Goal: Find specific page/section: Find specific page/section

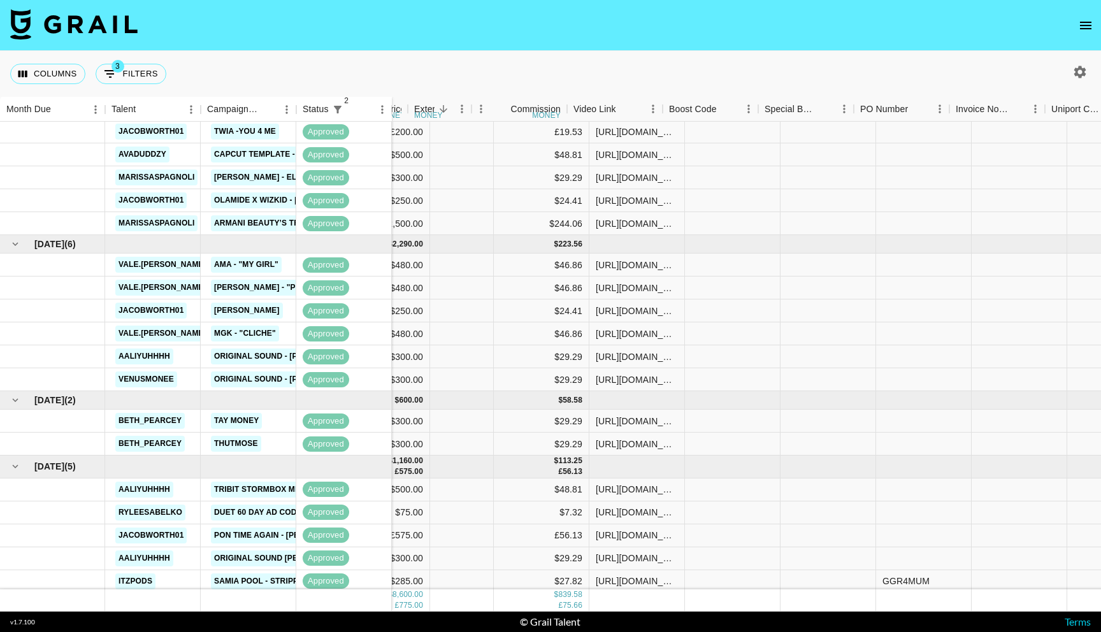
scroll to position [92, 687]
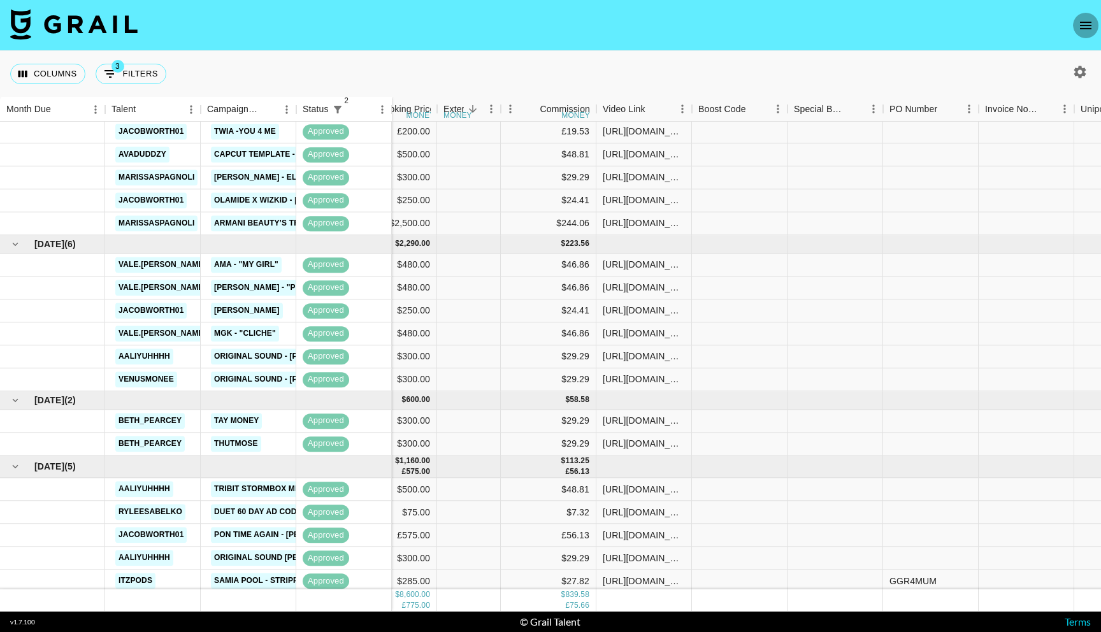
click at [1083, 31] on icon "open drawer" at bounding box center [1085, 25] width 15 height 15
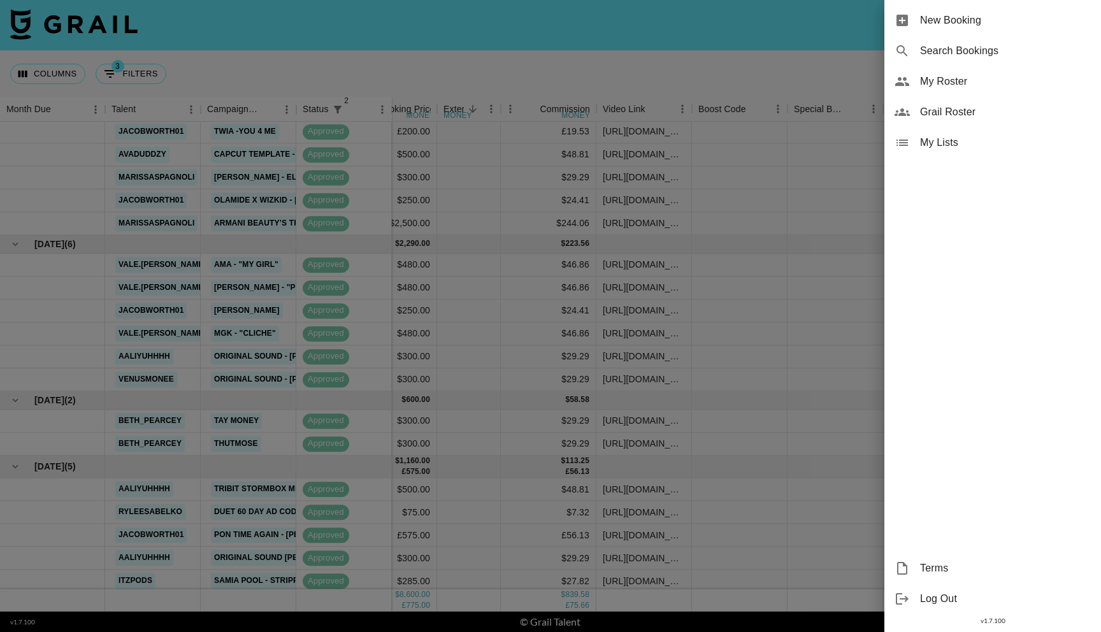
click at [936, 118] on span "Grail Roster" at bounding box center [1005, 111] width 171 height 15
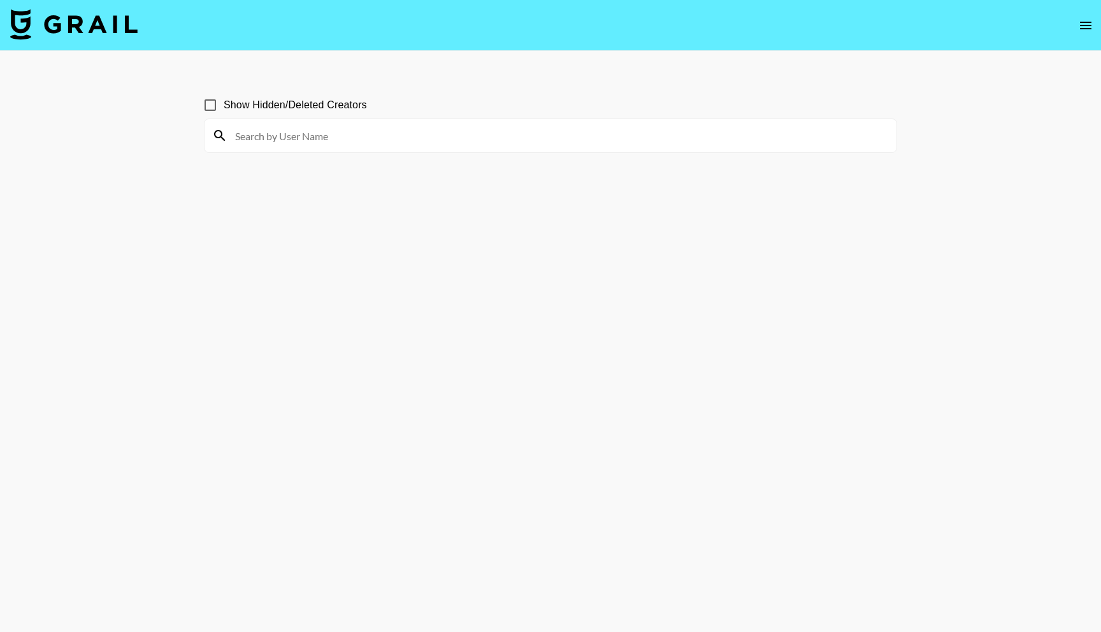
click at [1089, 20] on icon "open drawer" at bounding box center [1085, 25] width 15 height 15
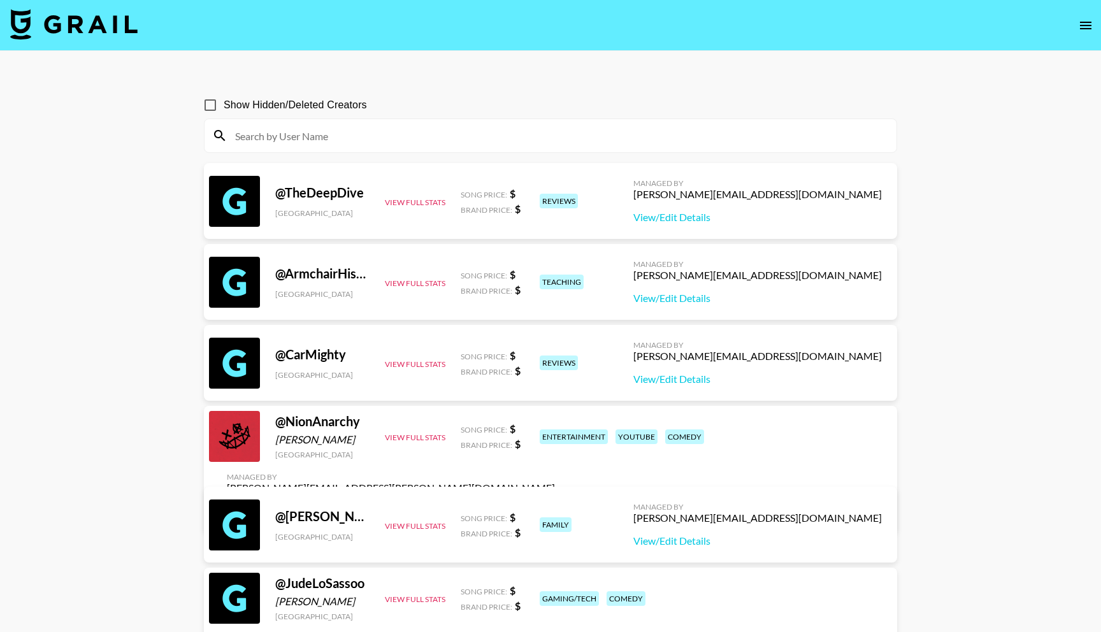
click at [1080, 25] on icon "open drawer" at bounding box center [1085, 26] width 11 height 8
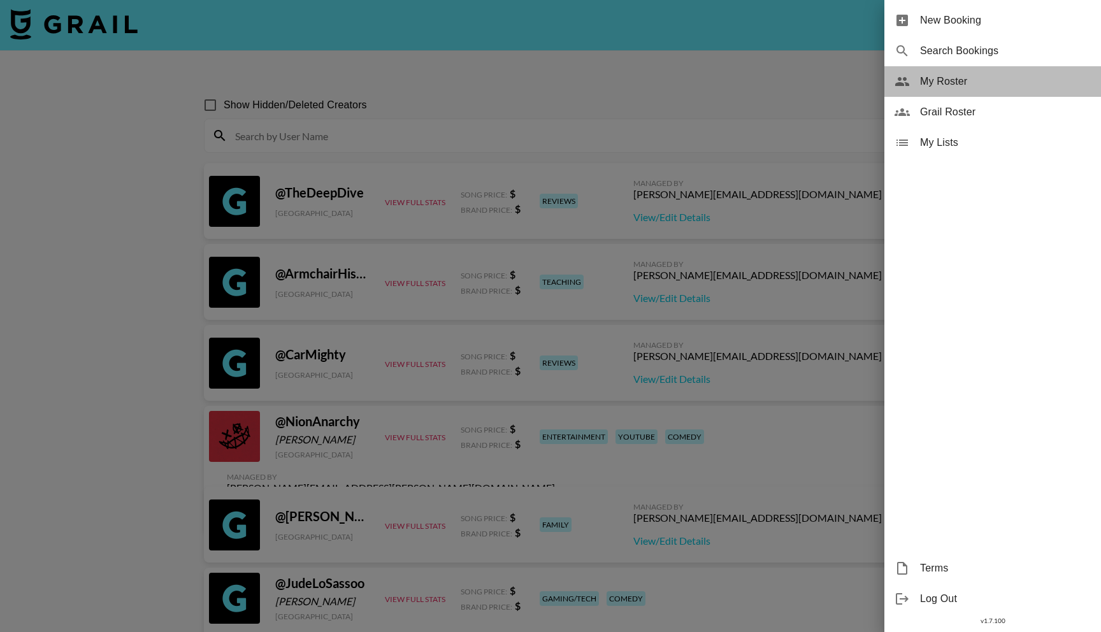
click at [946, 80] on span "My Roster" at bounding box center [1005, 81] width 171 height 15
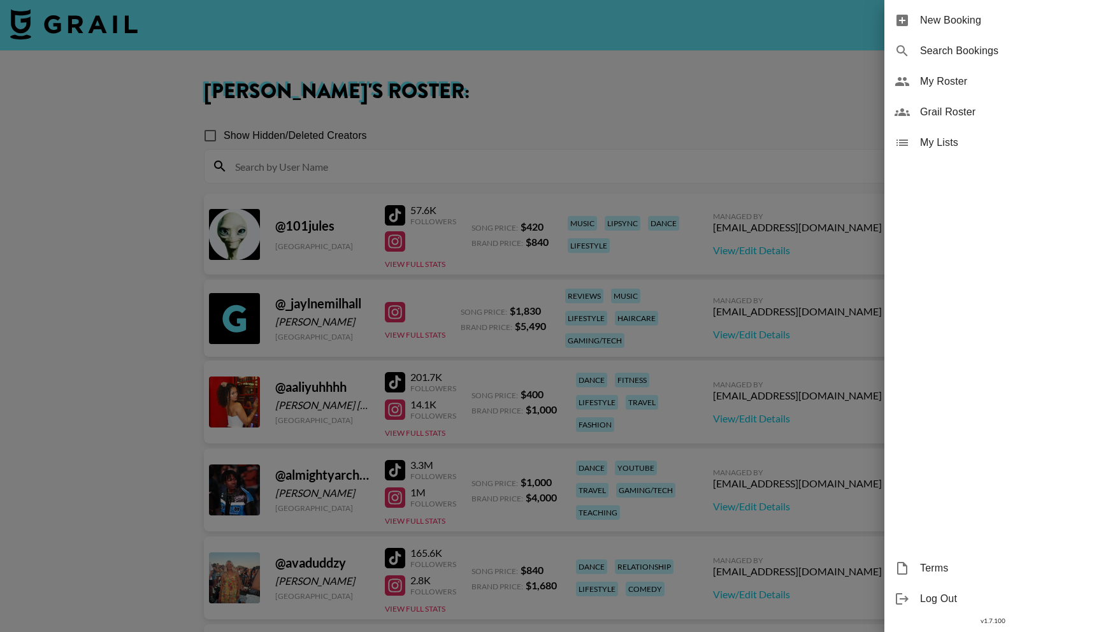
click at [375, 151] on div at bounding box center [550, 316] width 1101 height 632
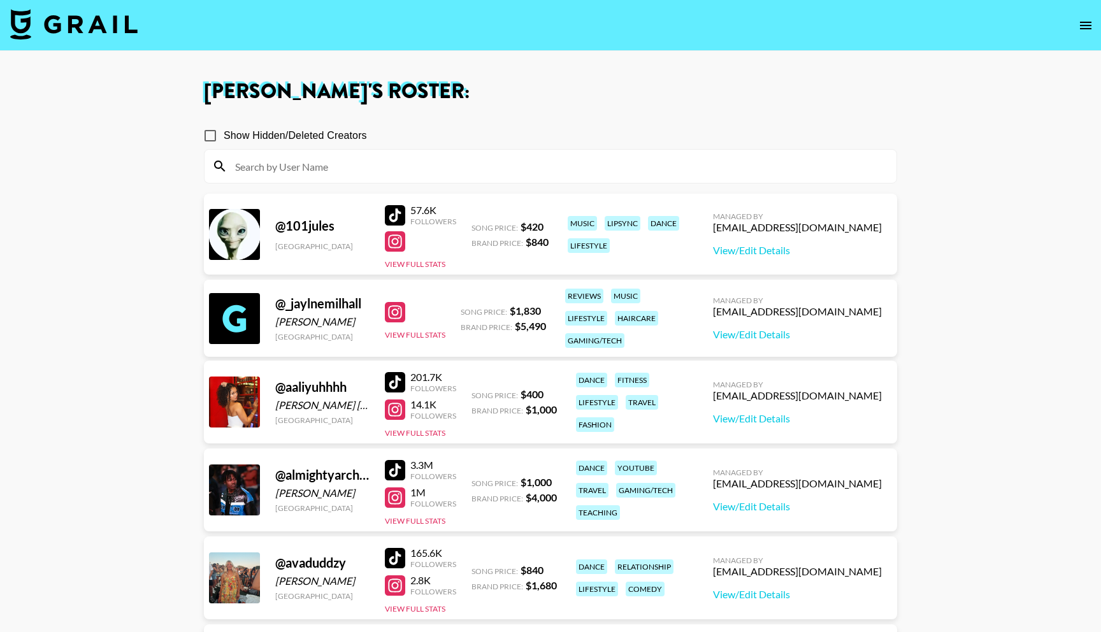
click at [371, 168] on input at bounding box center [557, 166] width 661 height 20
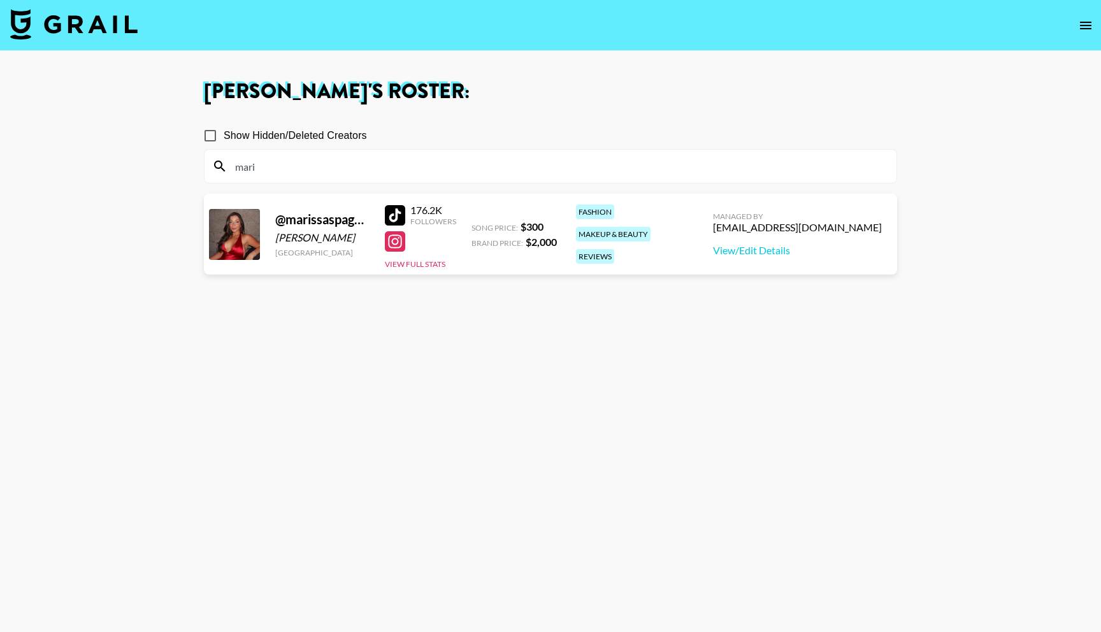
type input "mari"
click at [310, 359] on section "Show Hidden/Deleted Creators mari @ marissaspagnoli [PERSON_NAME] [GEOGRAPHIC_D…" at bounding box center [550, 377] width 693 height 530
drag, startPoint x: 353, startPoint y: 236, endPoint x: 273, endPoint y: 239, distance: 80.3
click at [273, 239] on div "@ marissaspagnoli [PERSON_NAME] [GEOGRAPHIC_DATA] 176.2K Followers View Full St…" at bounding box center [550, 234] width 693 height 81
copy div "[PERSON_NAME]"
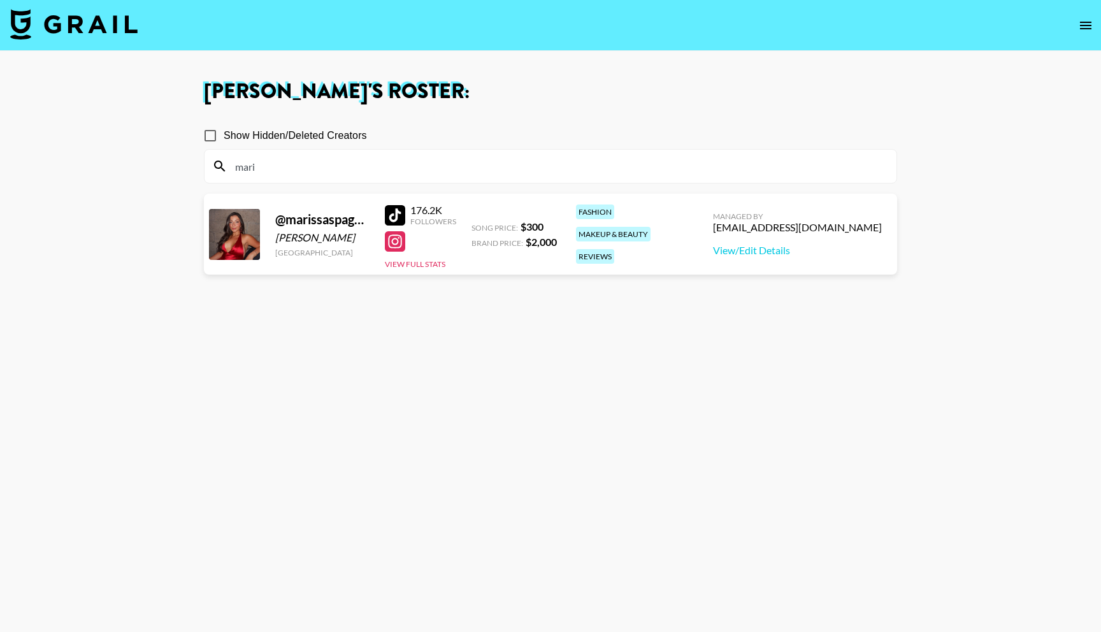
click at [401, 212] on div at bounding box center [395, 215] width 20 height 20
click at [394, 169] on input "mari" at bounding box center [557, 166] width 661 height 20
type input "que"
drag, startPoint x: 275, startPoint y: 237, endPoint x: 356, endPoint y: 236, distance: 81.5
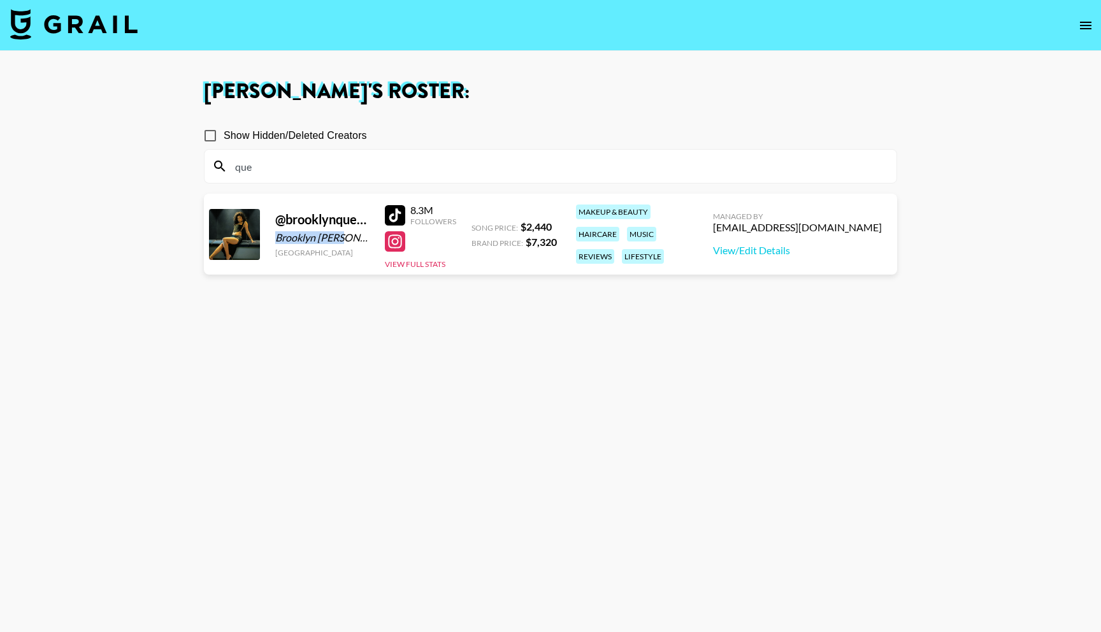
click at [356, 236] on div "Brooklyn [PERSON_NAME]" at bounding box center [322, 237] width 94 height 13
copy div "Brooklyn [PERSON_NAME]"
click at [328, 165] on input "que" at bounding box center [557, 166] width 661 height 20
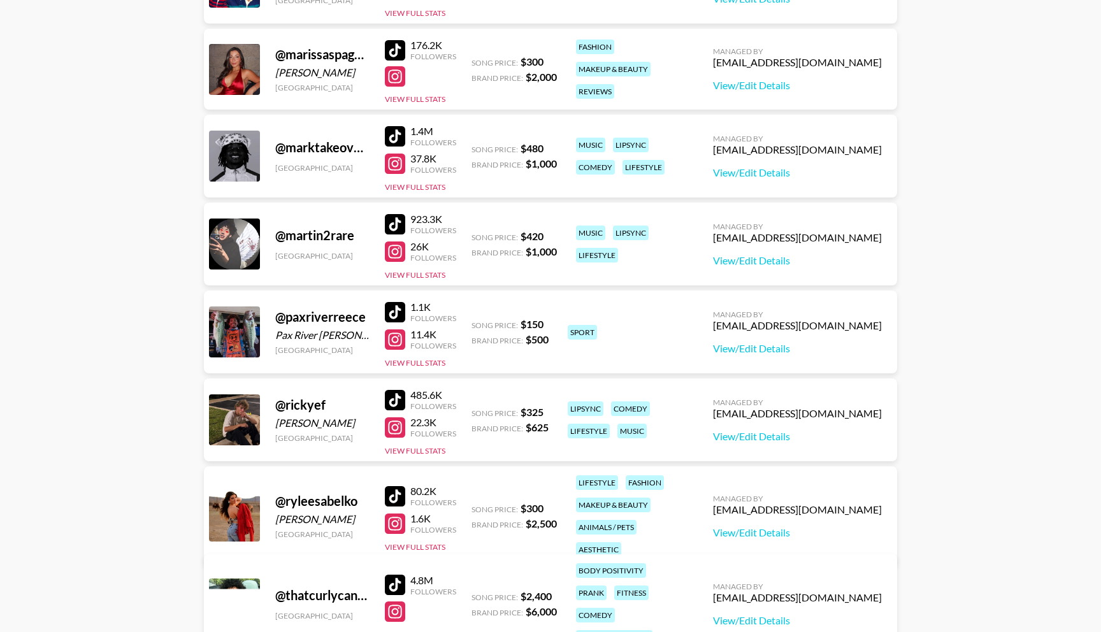
scroll to position [1632, 0]
click at [396, 492] on div at bounding box center [395, 495] width 20 height 20
drag, startPoint x: 345, startPoint y: 511, endPoint x: 279, endPoint y: 513, distance: 65.6
click at [278, 512] on div "[PERSON_NAME]" at bounding box center [322, 518] width 94 height 13
copy div "ylee [PERSON_NAME]"
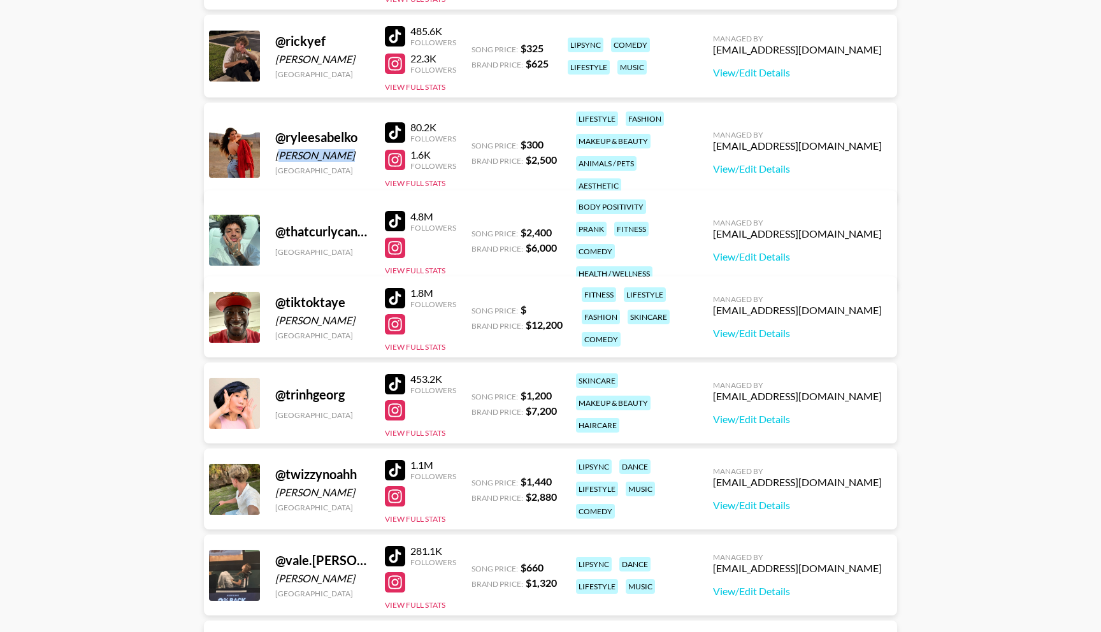
scroll to position [2002, 0]
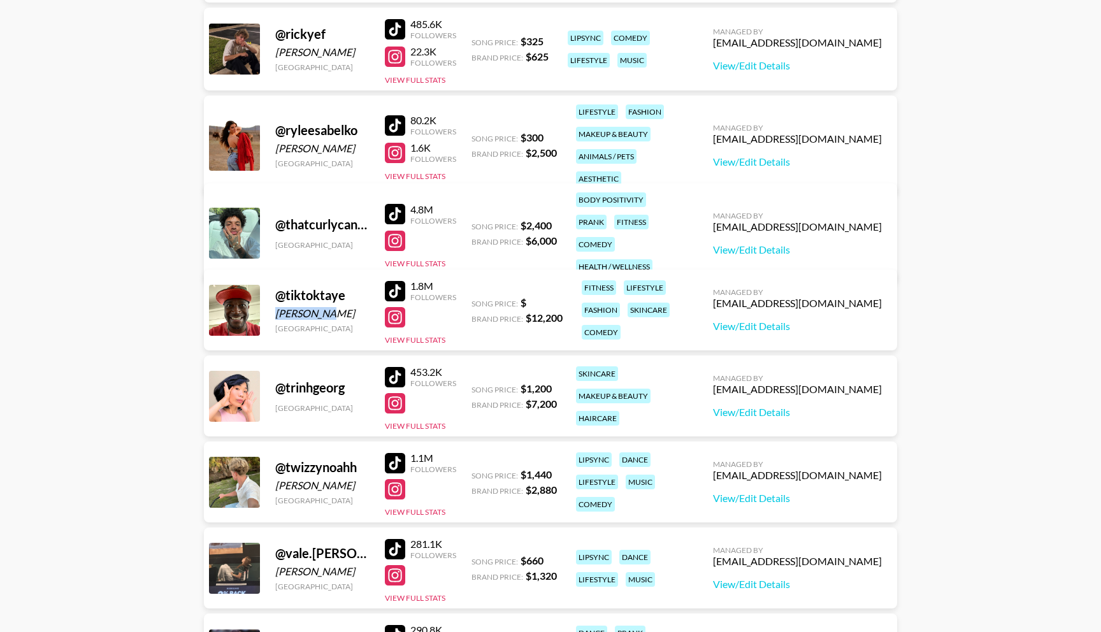
drag, startPoint x: 276, startPoint y: 310, endPoint x: 330, endPoint y: 310, distance: 54.1
click at [330, 310] on div "[PERSON_NAME]" at bounding box center [322, 313] width 94 height 13
copy div "[PERSON_NAME]"
